Goal: Transaction & Acquisition: Purchase product/service

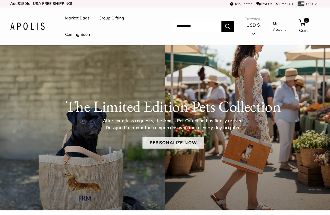
click at [176, 143] on link "Personalize Now" at bounding box center [173, 143] width 62 height 12
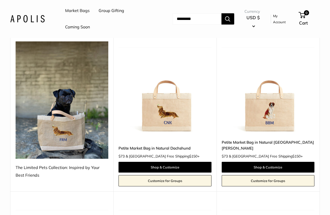
scroll to position [96, 0]
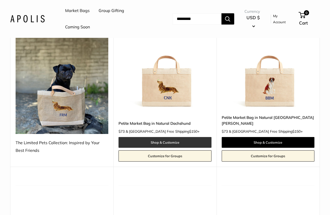
click at [163, 138] on link "Shop & Customize" at bounding box center [165, 142] width 93 height 11
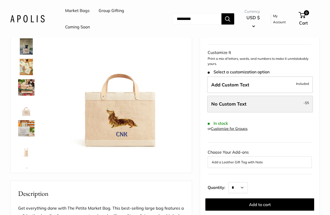
scroll to position [73, 0]
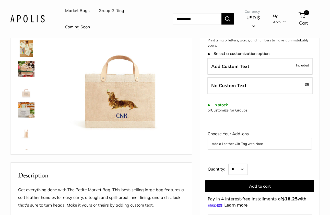
click at [21, 69] on img at bounding box center [26, 69] width 16 height 16
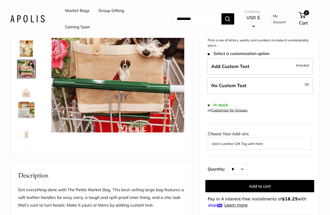
click at [23, 109] on img at bounding box center [26, 110] width 16 height 16
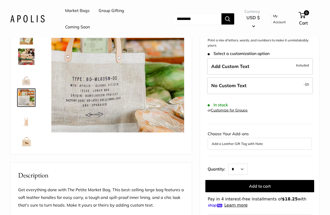
drag, startPoint x: 26, startPoint y: 143, endPoint x: 27, endPoint y: 138, distance: 5.4
click at [26, 143] on img at bounding box center [26, 138] width 16 height 16
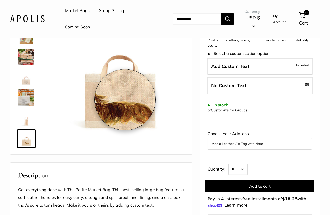
click at [125, 100] on img at bounding box center [117, 65] width 133 height 133
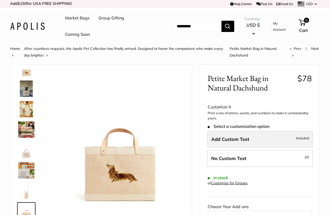
click at [247, 140] on span "Add Custom Text" at bounding box center [231, 139] width 38 height 6
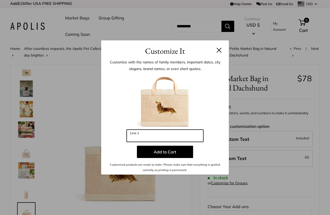
click at [153, 141] on input "Line 1" at bounding box center [165, 136] width 77 height 12
drag, startPoint x: 148, startPoint y: 139, endPoint x: 104, endPoint y: 137, distance: 44.0
click at [104, 137] on div "Customize with the names of family members, important dates, city slogans, bran…" at bounding box center [165, 116] width 128 height 118
type input "*"
type input "***"
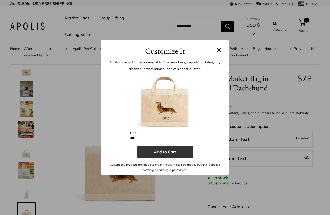
click at [172, 152] on button "Add to Cart" at bounding box center [165, 152] width 56 height 12
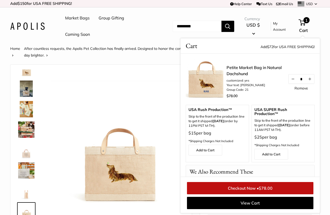
click at [306, 23] on span "1" at bounding box center [302, 22] width 7 height 6
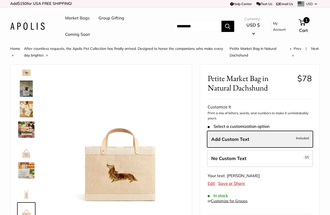
click at [306, 23] on span "1" at bounding box center [302, 22] width 7 height 6
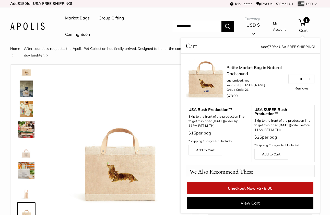
click at [297, 87] on link "Remove" at bounding box center [302, 88] width 14 height 4
